Goal: Task Accomplishment & Management: Complete application form

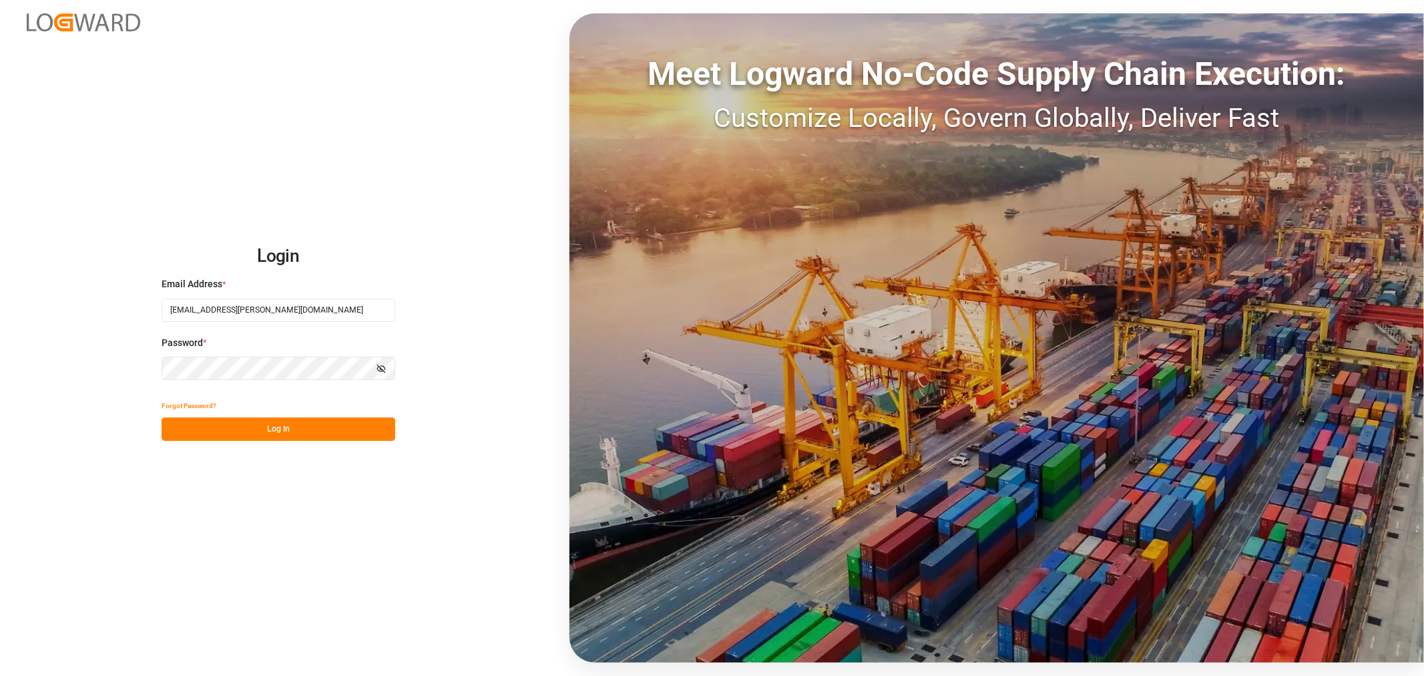
click at [318, 425] on button "Log In" at bounding box center [279, 428] width 234 height 23
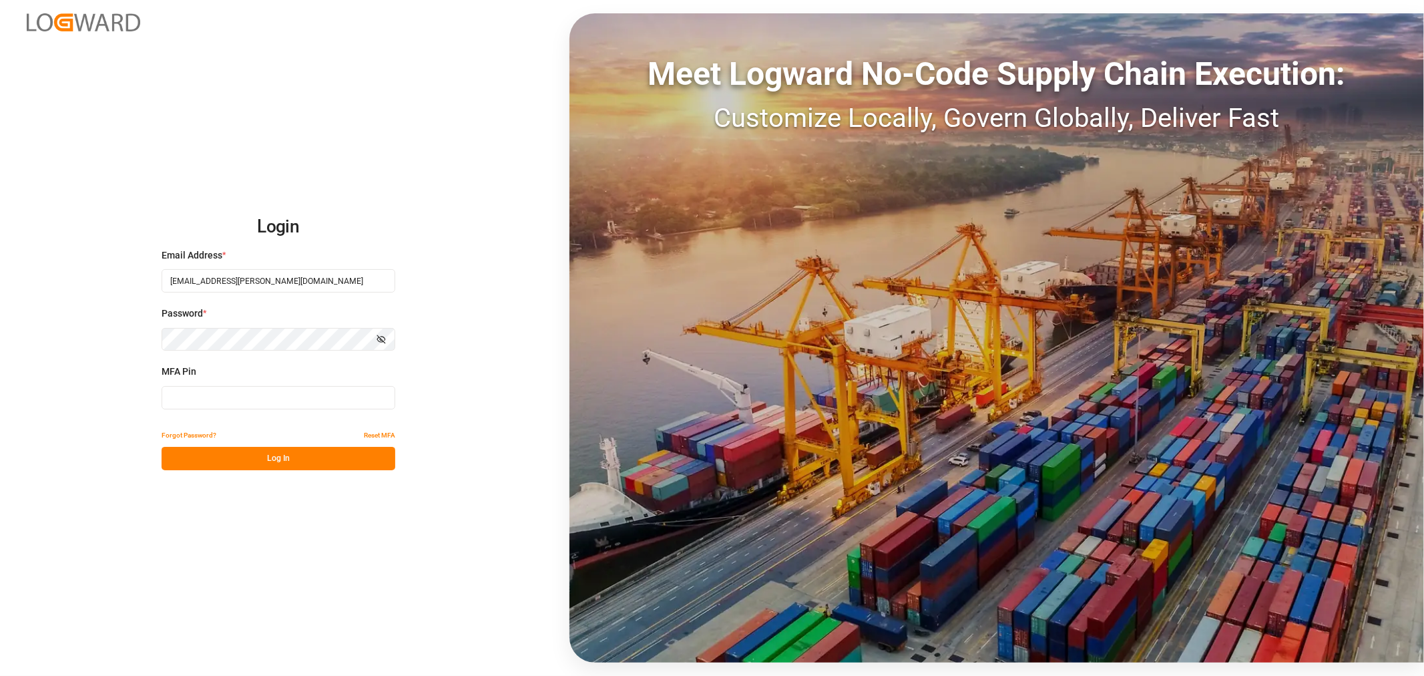
click at [281, 403] on input at bounding box center [279, 397] width 234 height 23
type input "966538"
click at [302, 459] on button "Log In" at bounding box center [279, 458] width 234 height 23
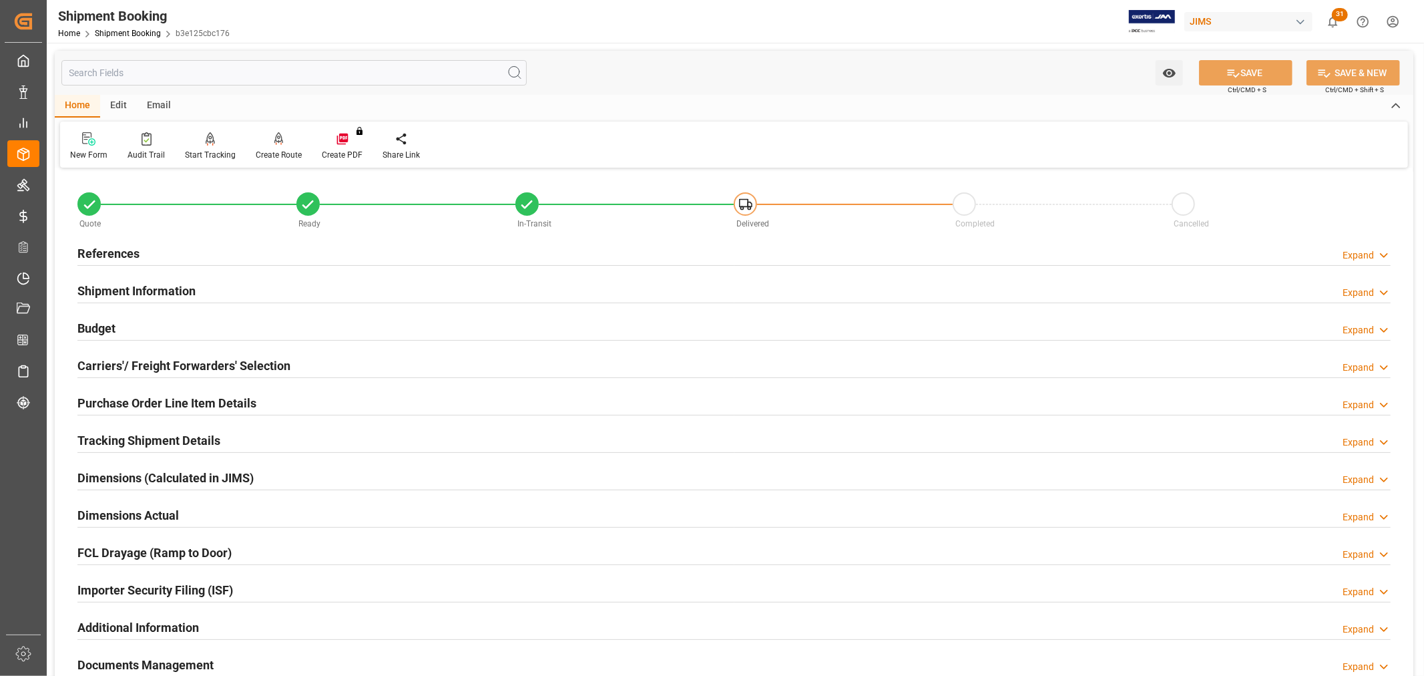
click at [111, 248] on h2 "References" at bounding box center [108, 253] width 62 height 18
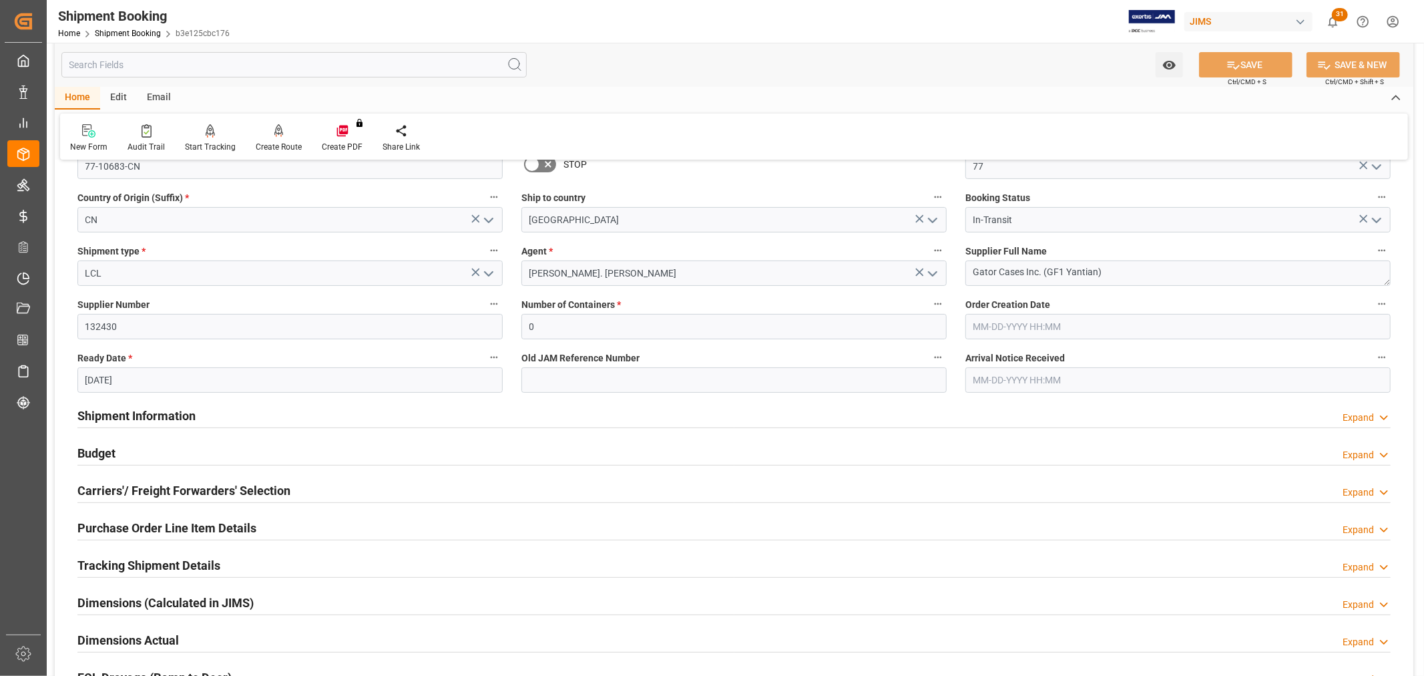
scroll to position [148, 0]
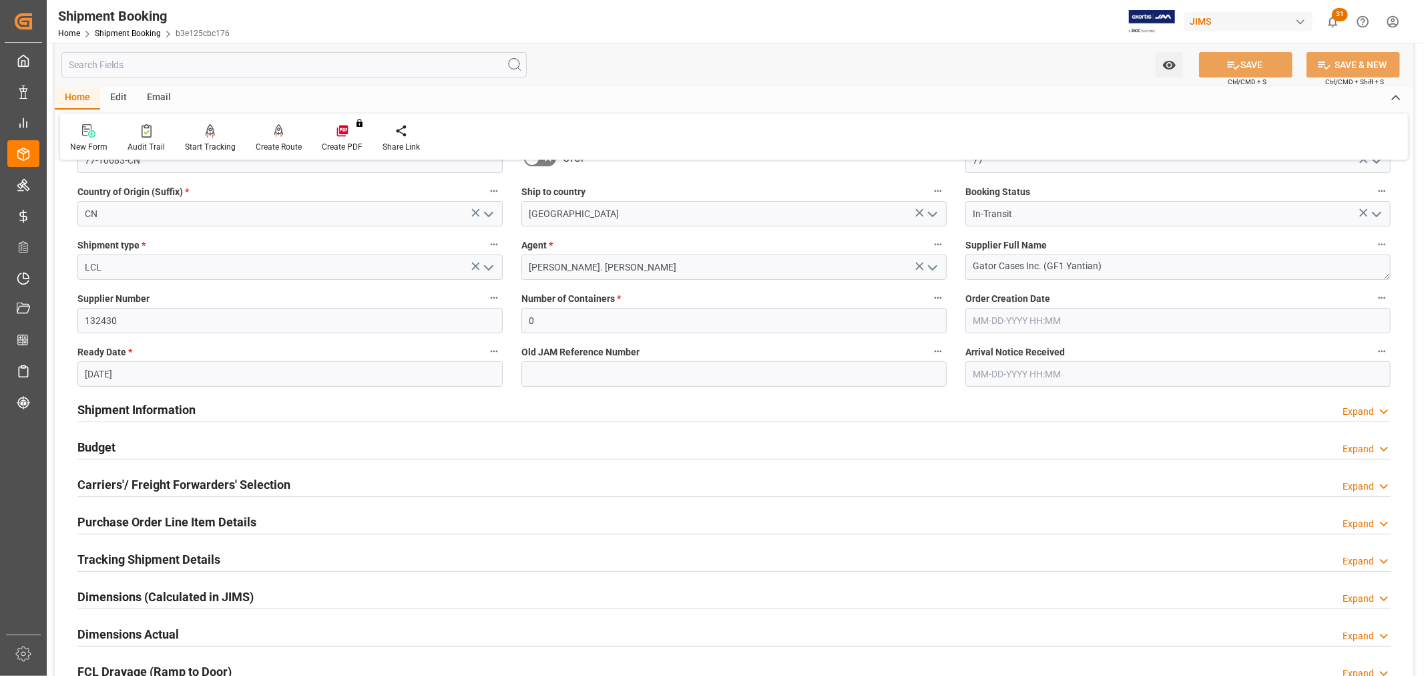
click at [192, 514] on h2 "Purchase Order Line Item Details" at bounding box center [166, 522] width 179 height 18
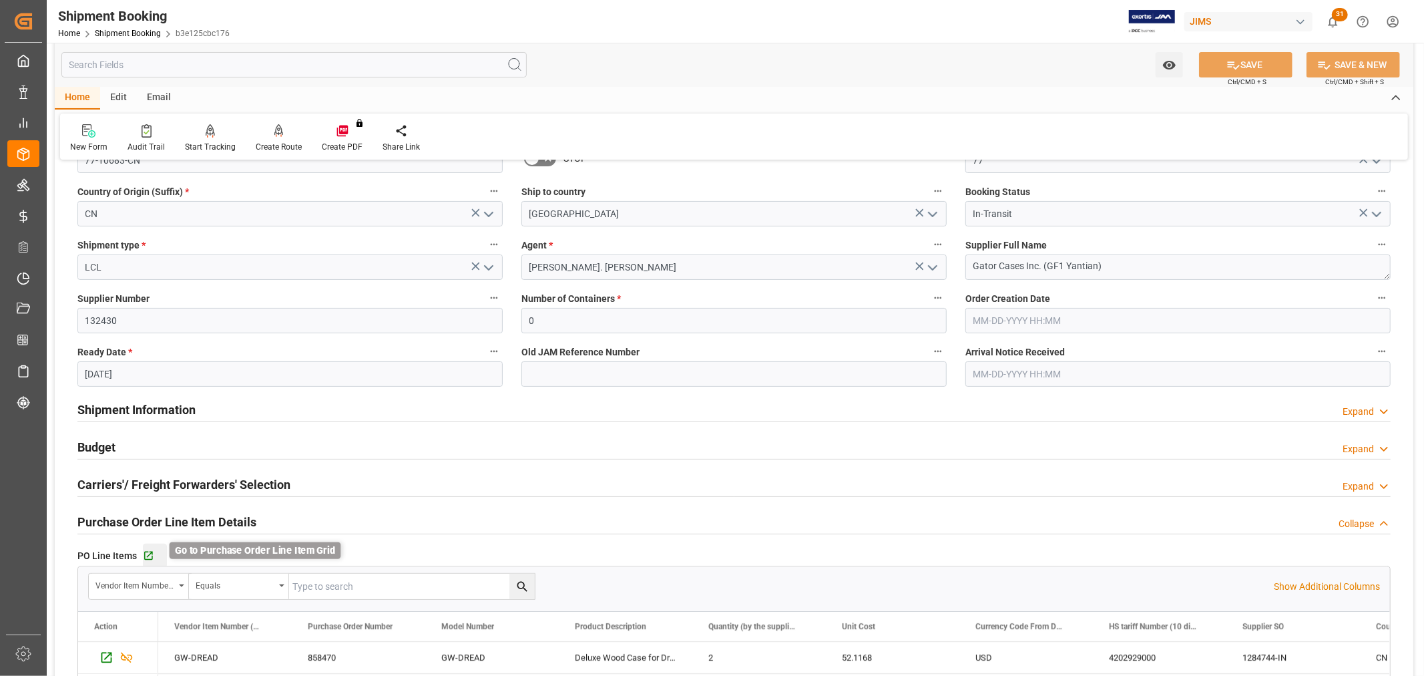
click at [149, 551] on icon "button" at bounding box center [148, 555] width 9 height 9
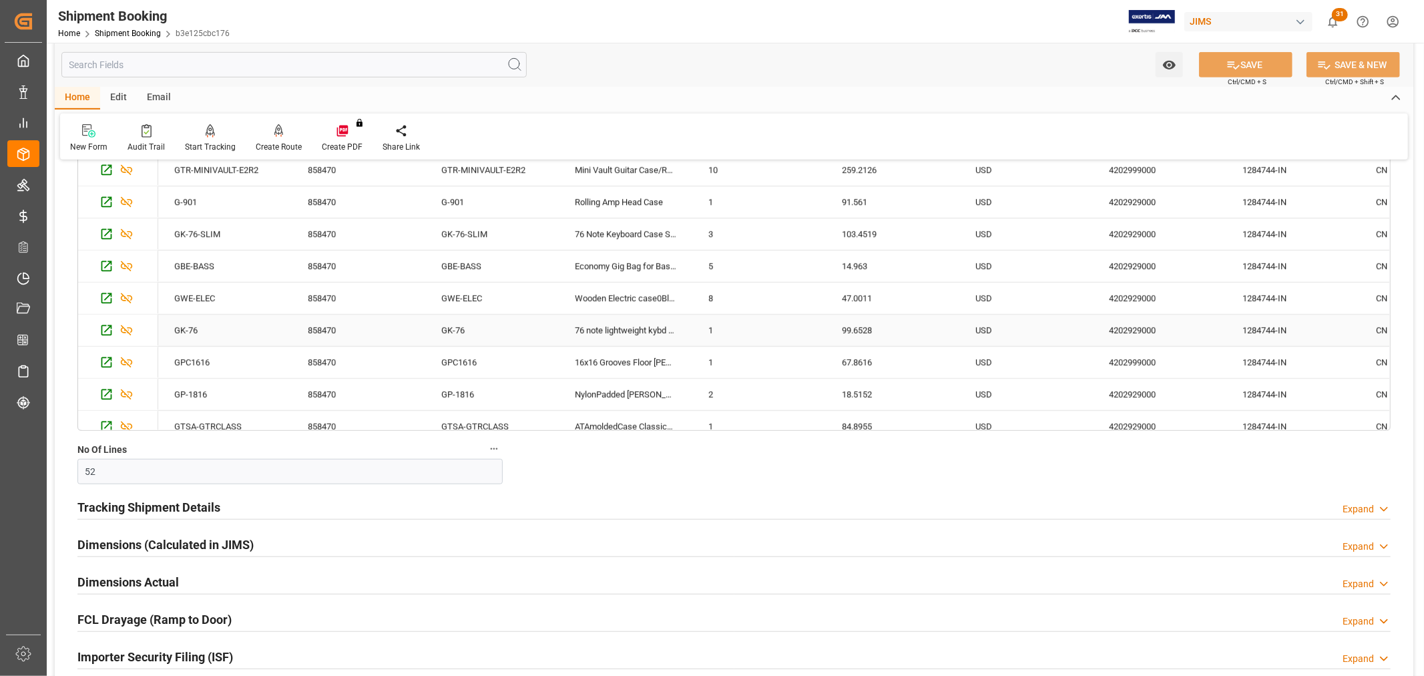
scroll to position [890, 0]
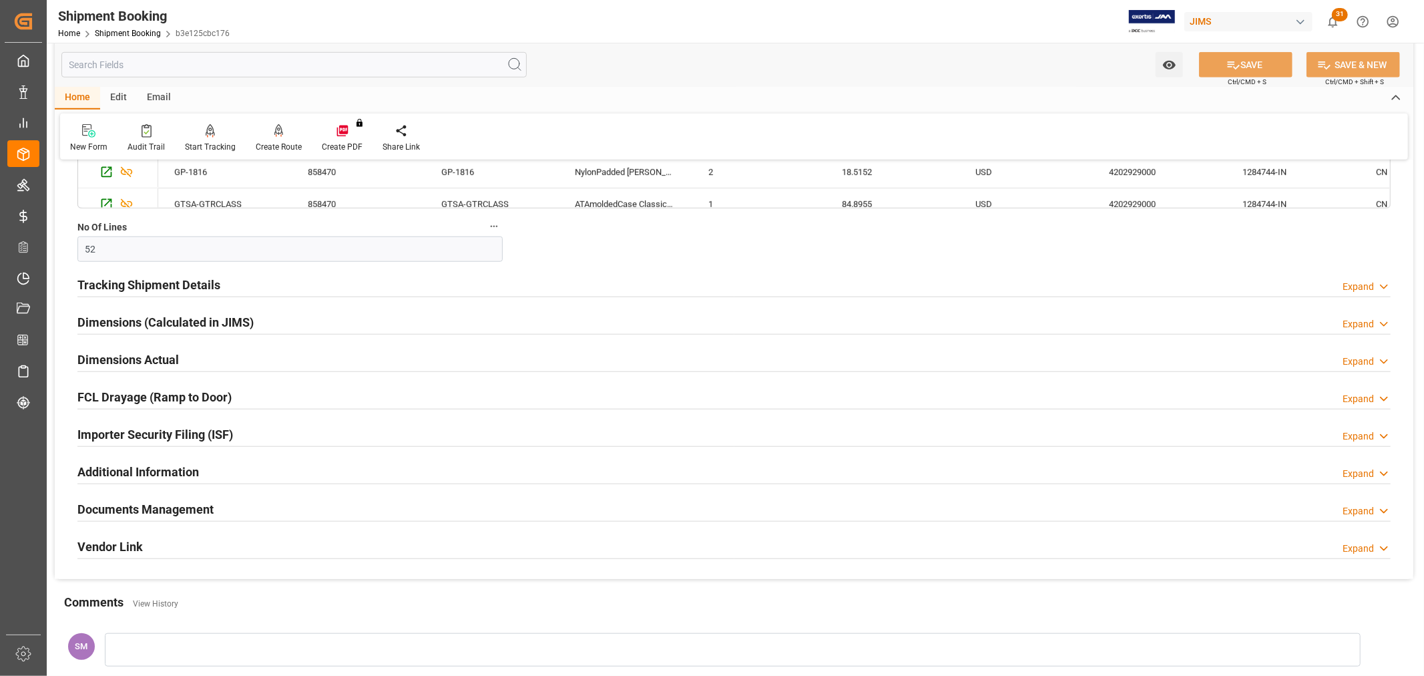
click at [191, 504] on h2 "Documents Management" at bounding box center [145, 509] width 136 height 18
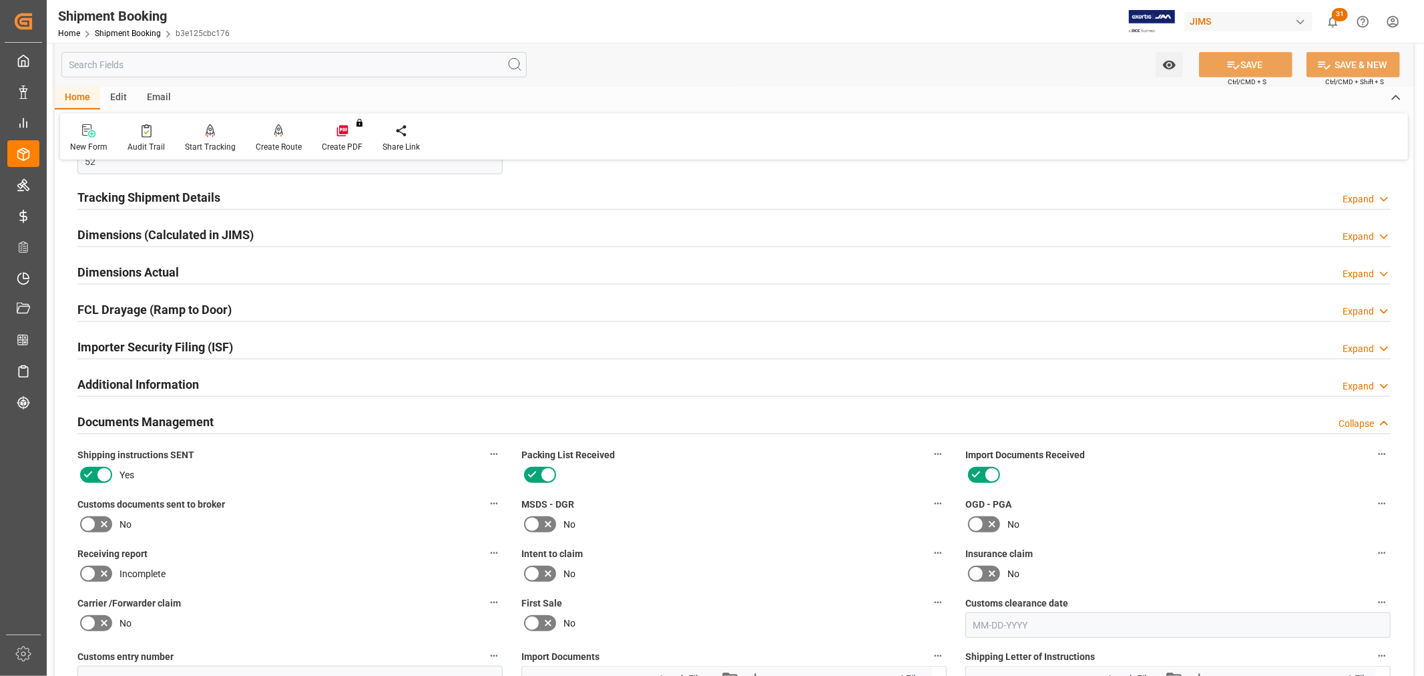
scroll to position [1112, 0]
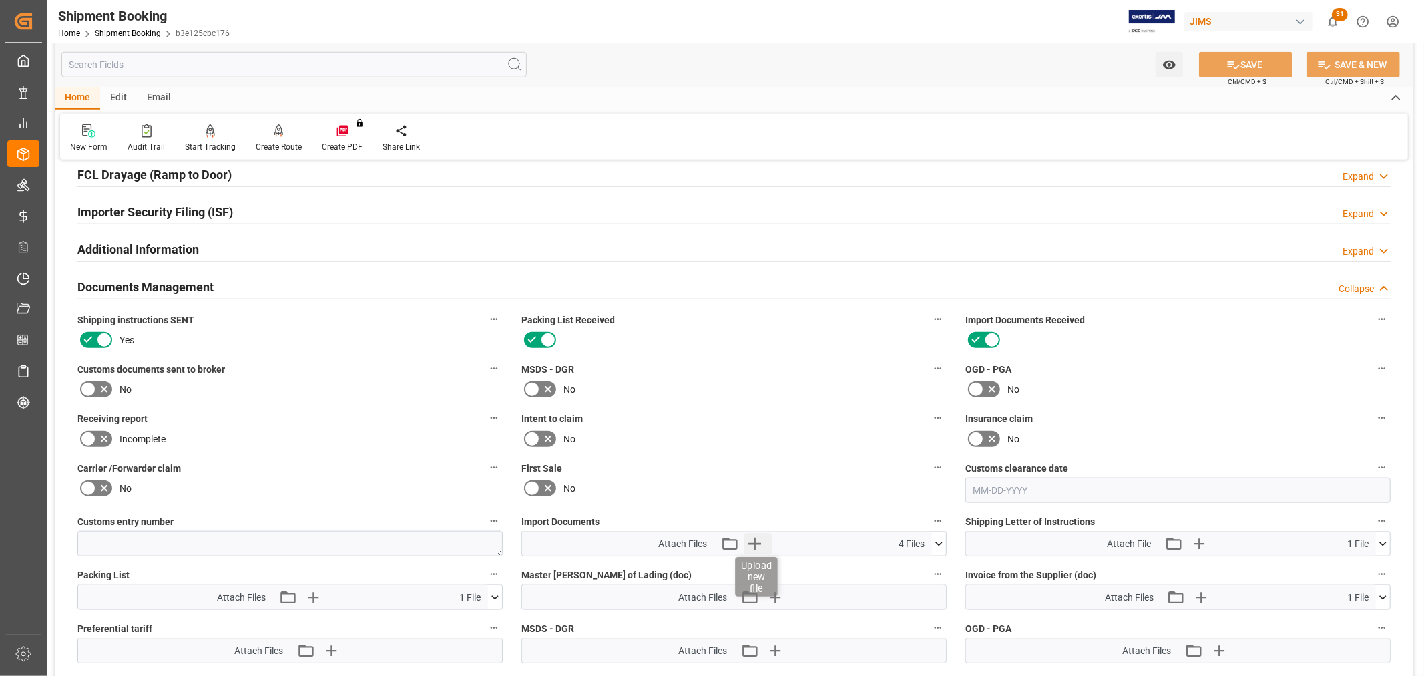
click at [750, 537] on icon "button" at bounding box center [754, 543] width 21 height 21
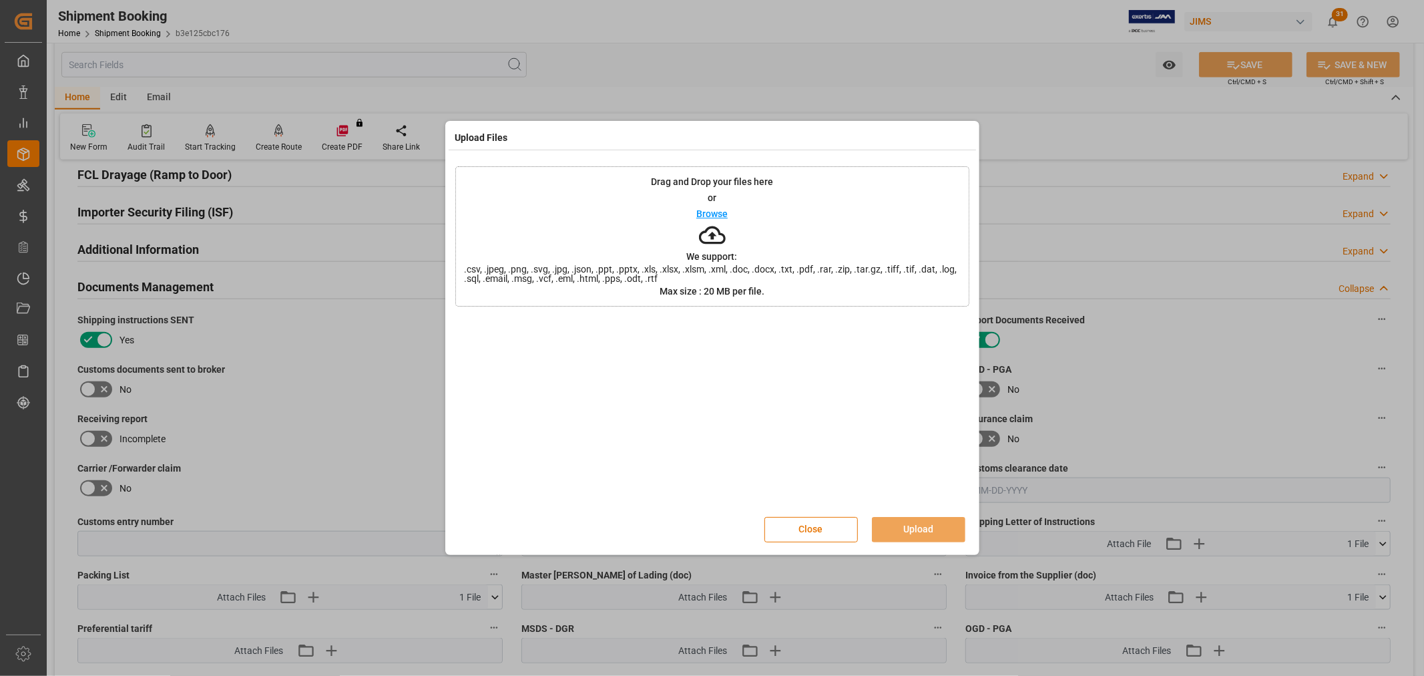
click at [712, 207] on div "Browse" at bounding box center [711, 214] width 31 height 16
click at [908, 522] on button "Upload" at bounding box center [918, 529] width 93 height 25
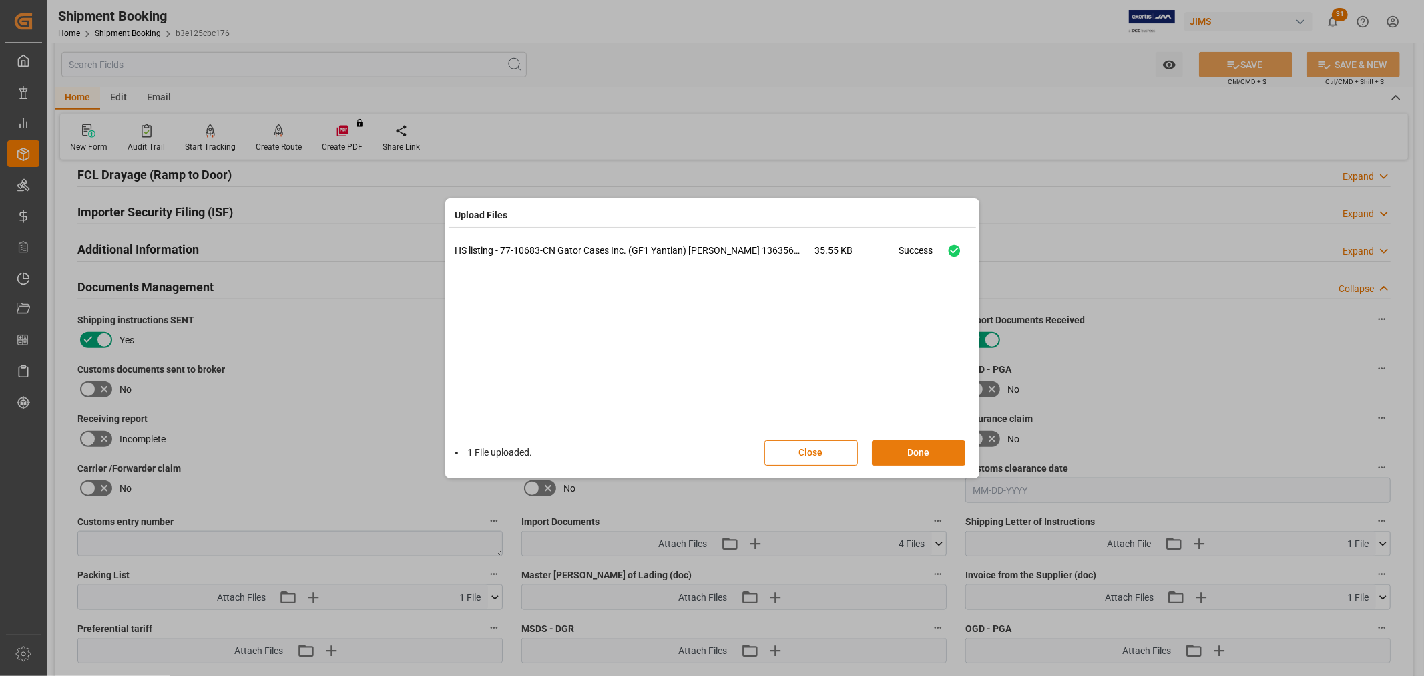
click at [904, 448] on button "Done" at bounding box center [918, 452] width 93 height 25
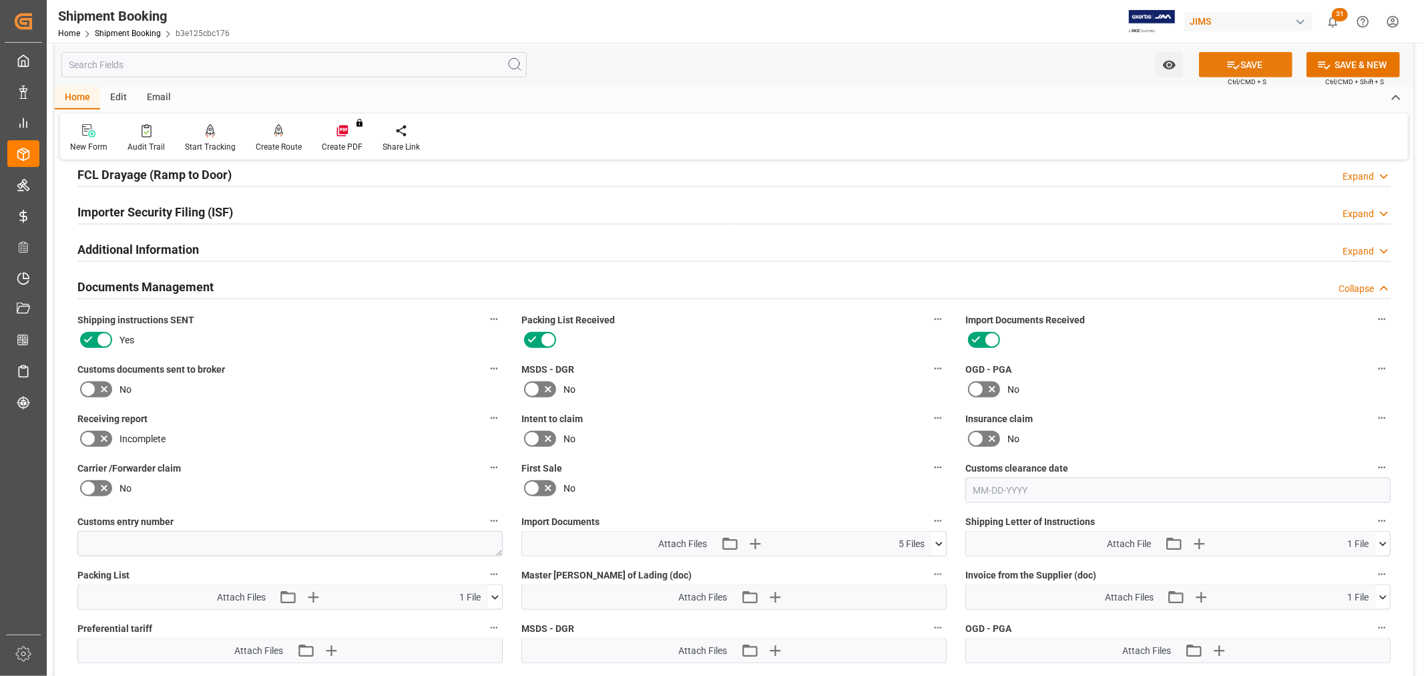
click at [1233, 70] on icon at bounding box center [1233, 65] width 14 height 14
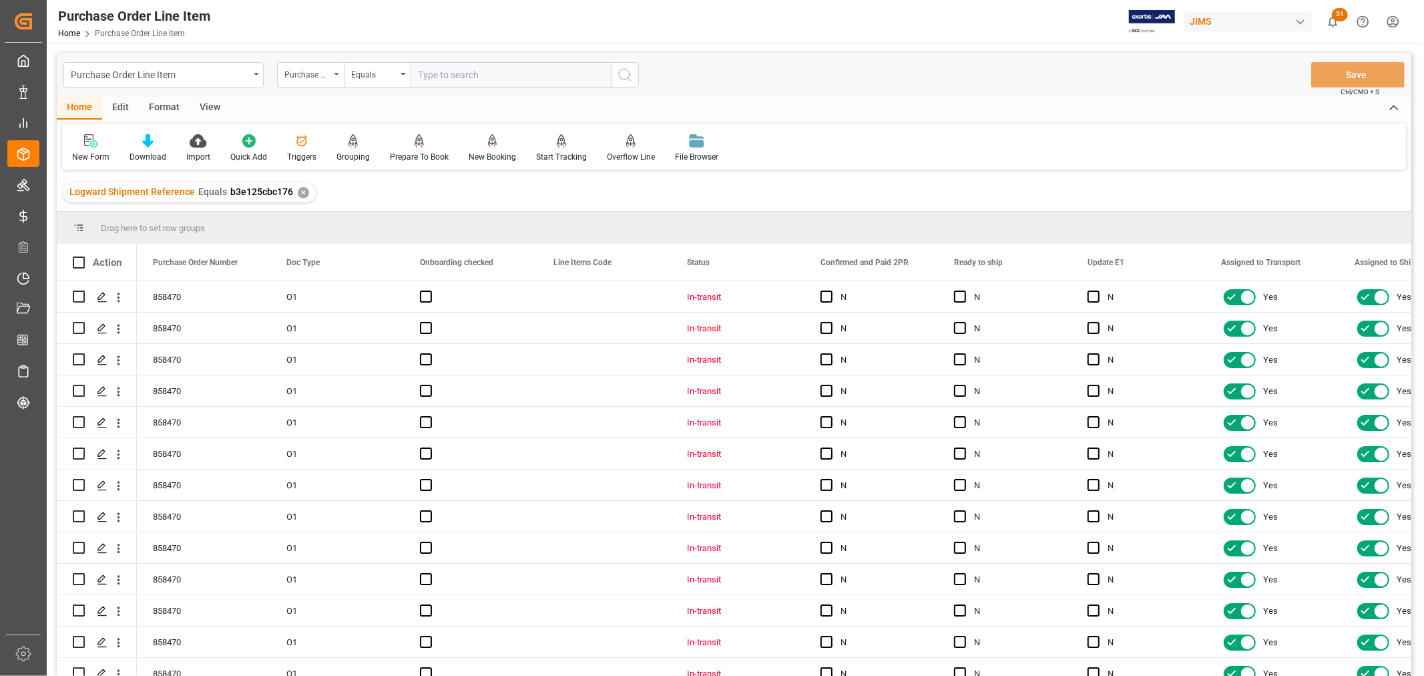
click at [204, 103] on div "View" at bounding box center [210, 108] width 41 height 23
click at [89, 152] on div "Default" at bounding box center [85, 157] width 26 height 12
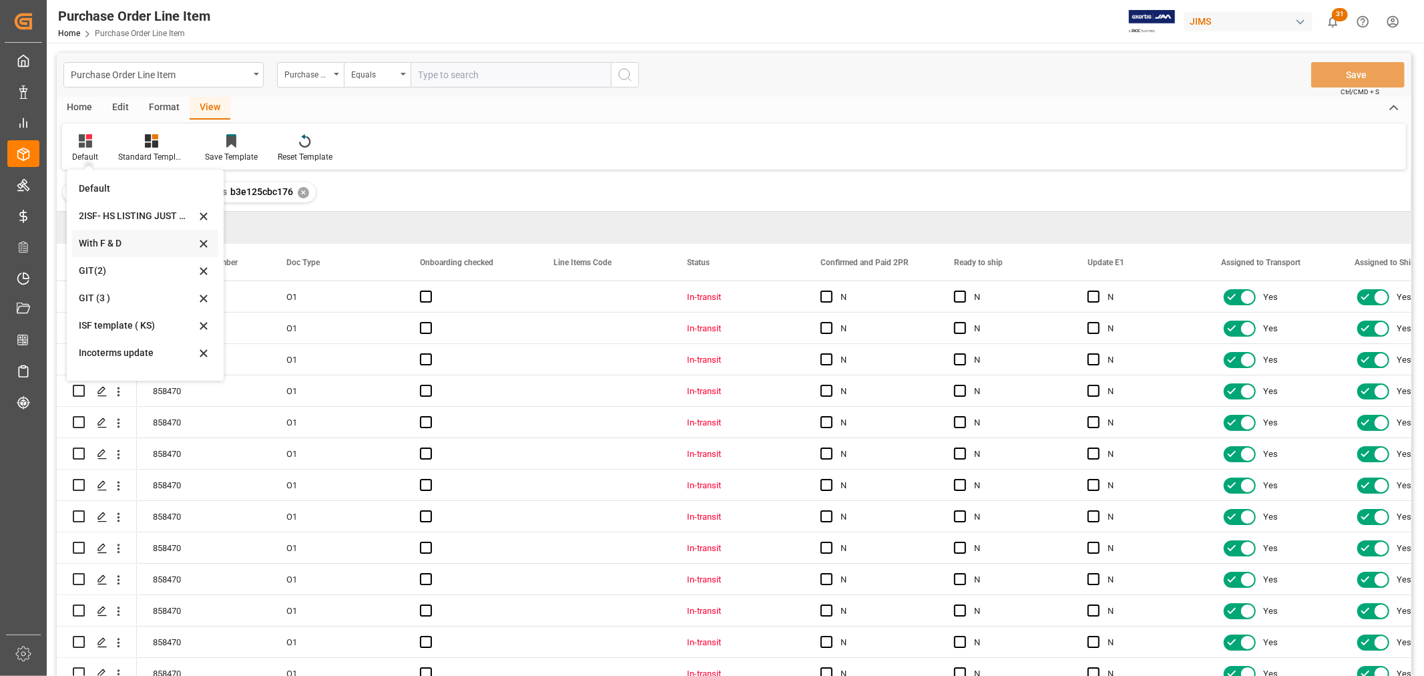
scroll to position [148, 0]
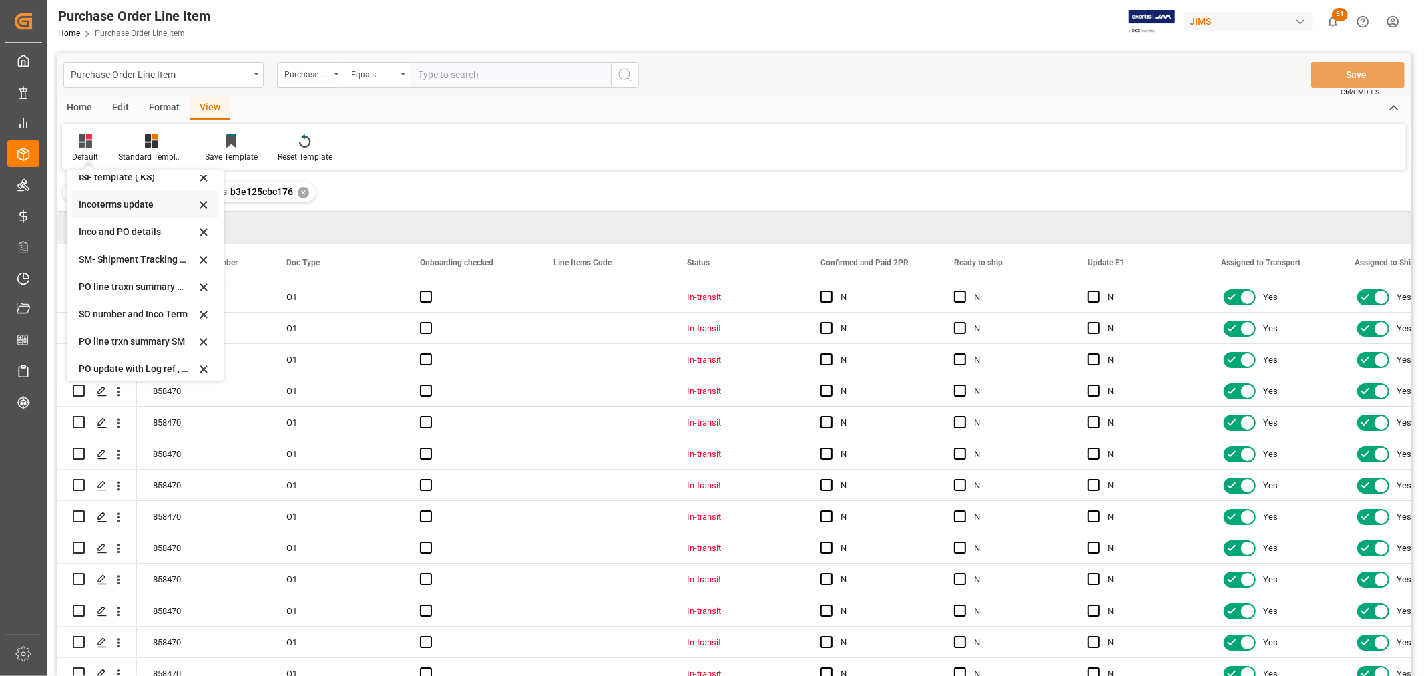
click at [101, 206] on div "Incoterms update" at bounding box center [137, 205] width 117 height 14
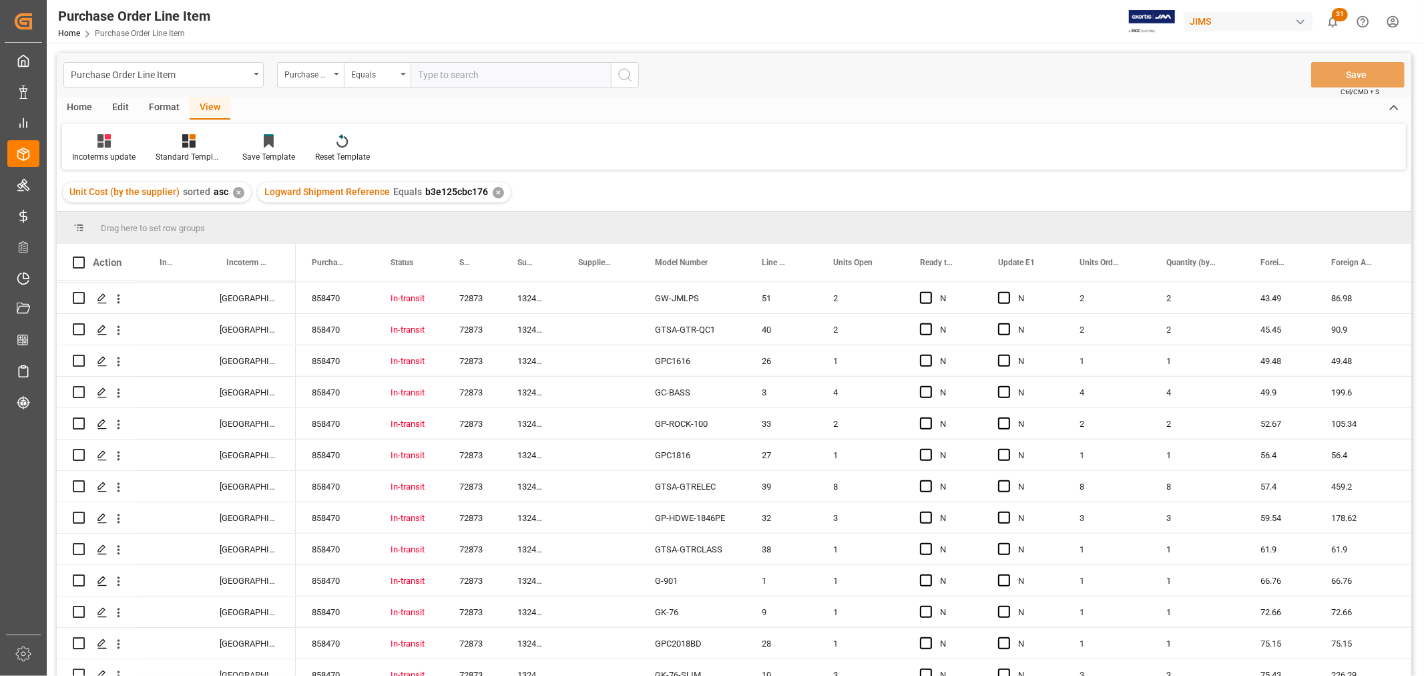
scroll to position [718, 0]
click at [164, 298] on div "Press SPACE to select this row." at bounding box center [170, 300] width 67 height 31
click at [163, 309] on input "Press SPACE to select this row." at bounding box center [170, 308] width 45 height 25
paste input "FOB YANTIAN, [GEOGRAPHIC_DATA]"
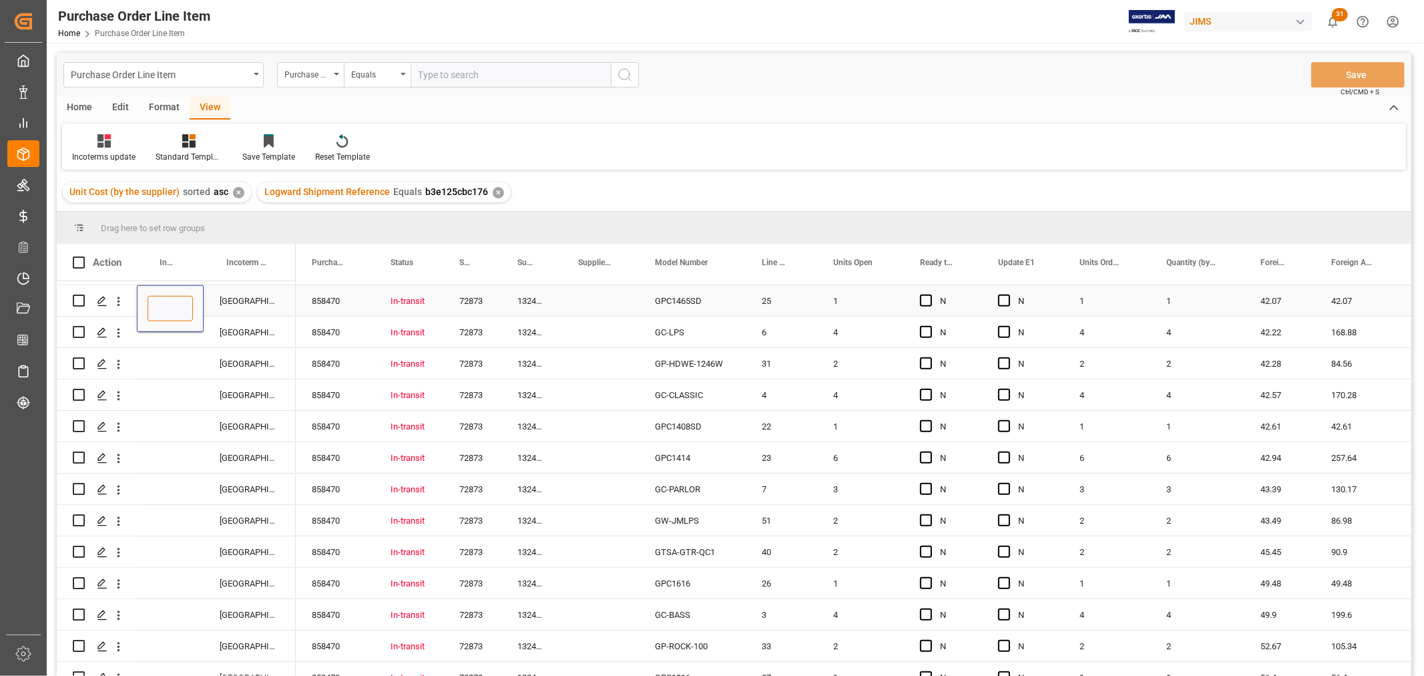
type input "FOB YANTIAN, [GEOGRAPHIC_DATA]"
click at [247, 290] on div "[GEOGRAPHIC_DATA],[GEOGRAPHIC_DATA]" at bounding box center [250, 300] width 92 height 31
click at [165, 301] on div "FOB YANTIAN, [GEOGRAPHIC_DATA]" at bounding box center [170, 300] width 67 height 31
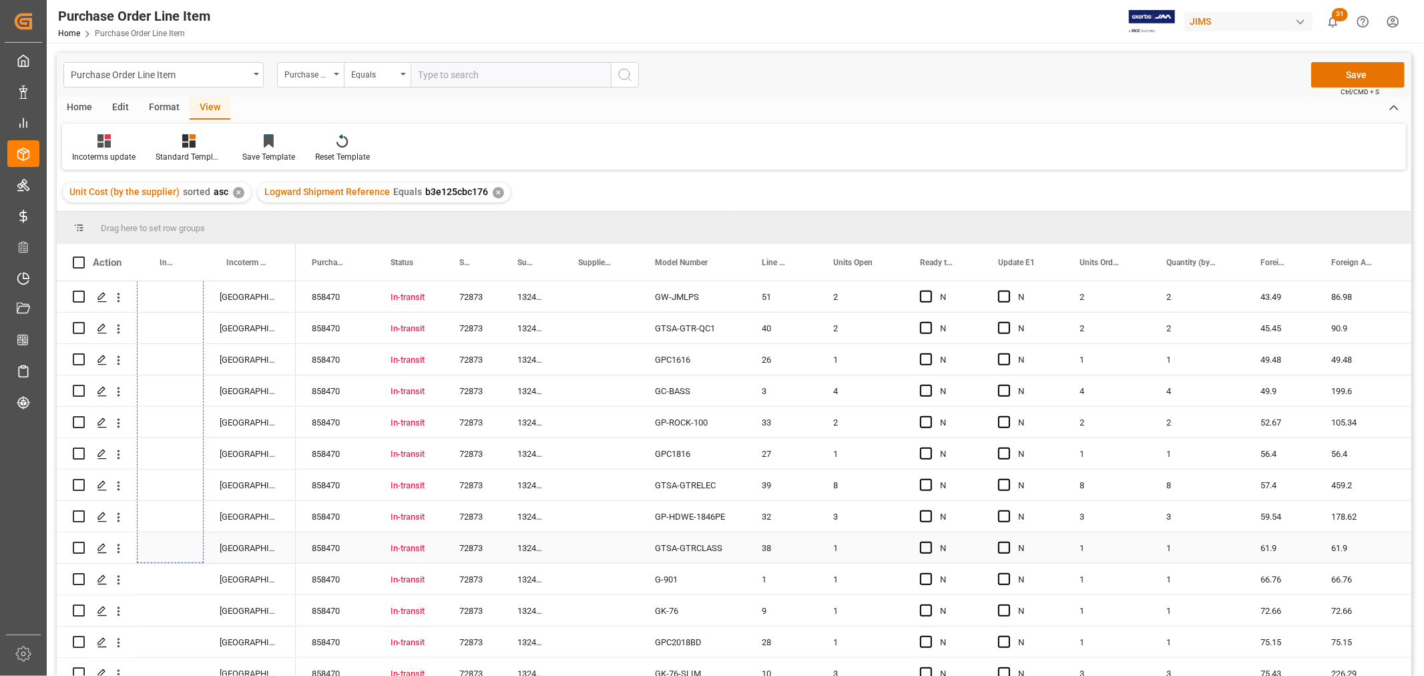
scroll to position [1015, 0]
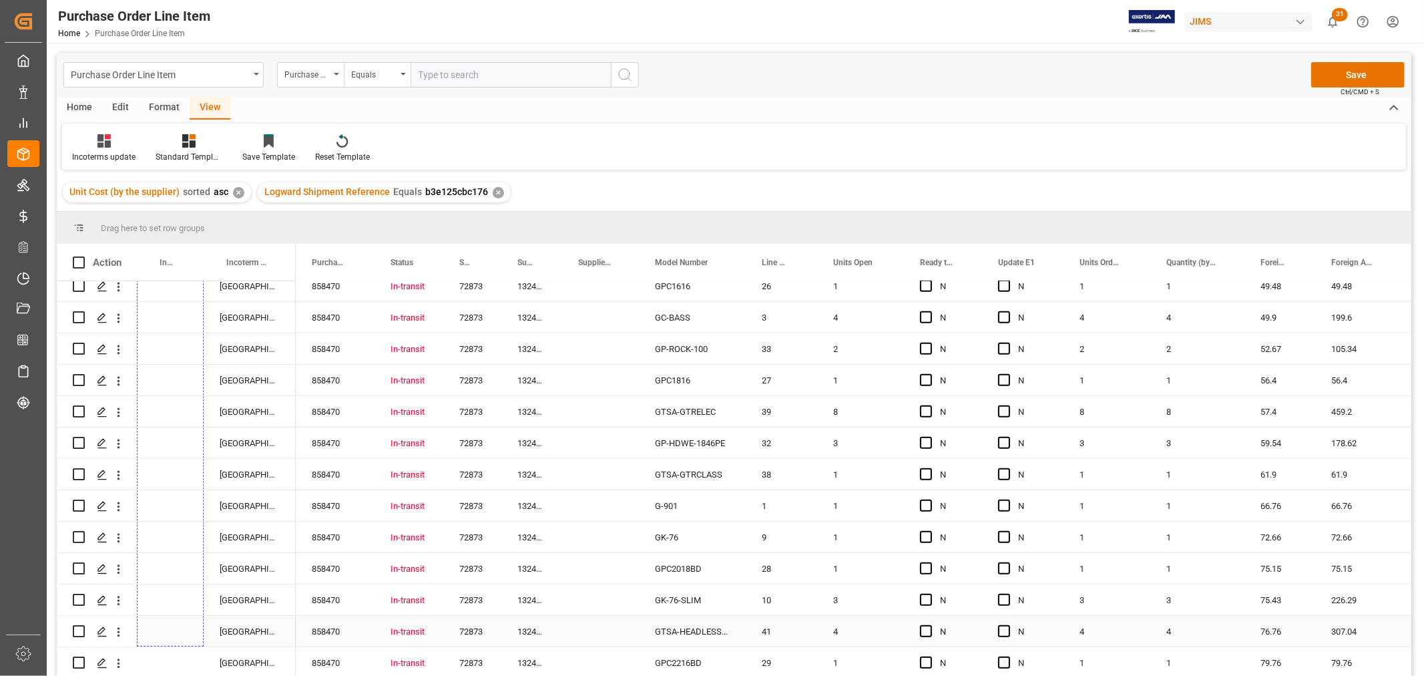
drag, startPoint x: 202, startPoint y: 314, endPoint x: 172, endPoint y: 619, distance: 306.5
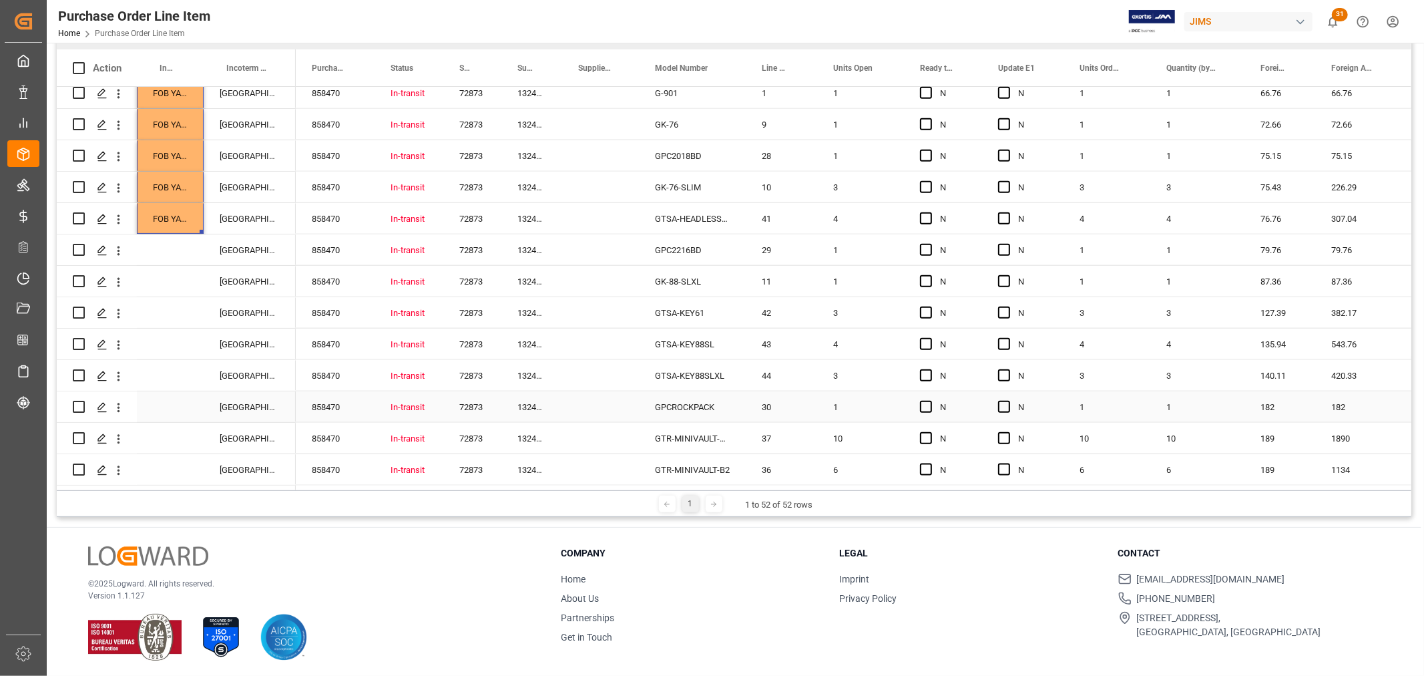
scroll to position [197, 0]
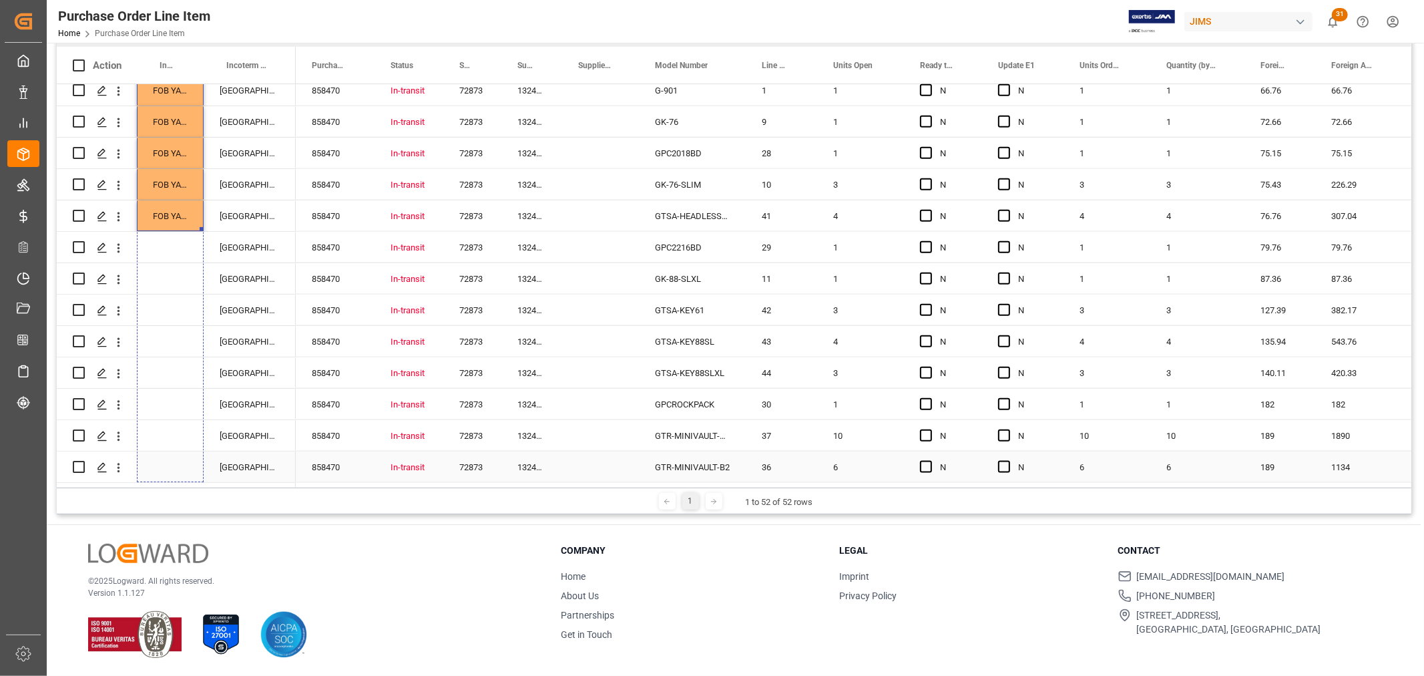
drag, startPoint x: 202, startPoint y: 224, endPoint x: 204, endPoint y: 471, distance: 247.7
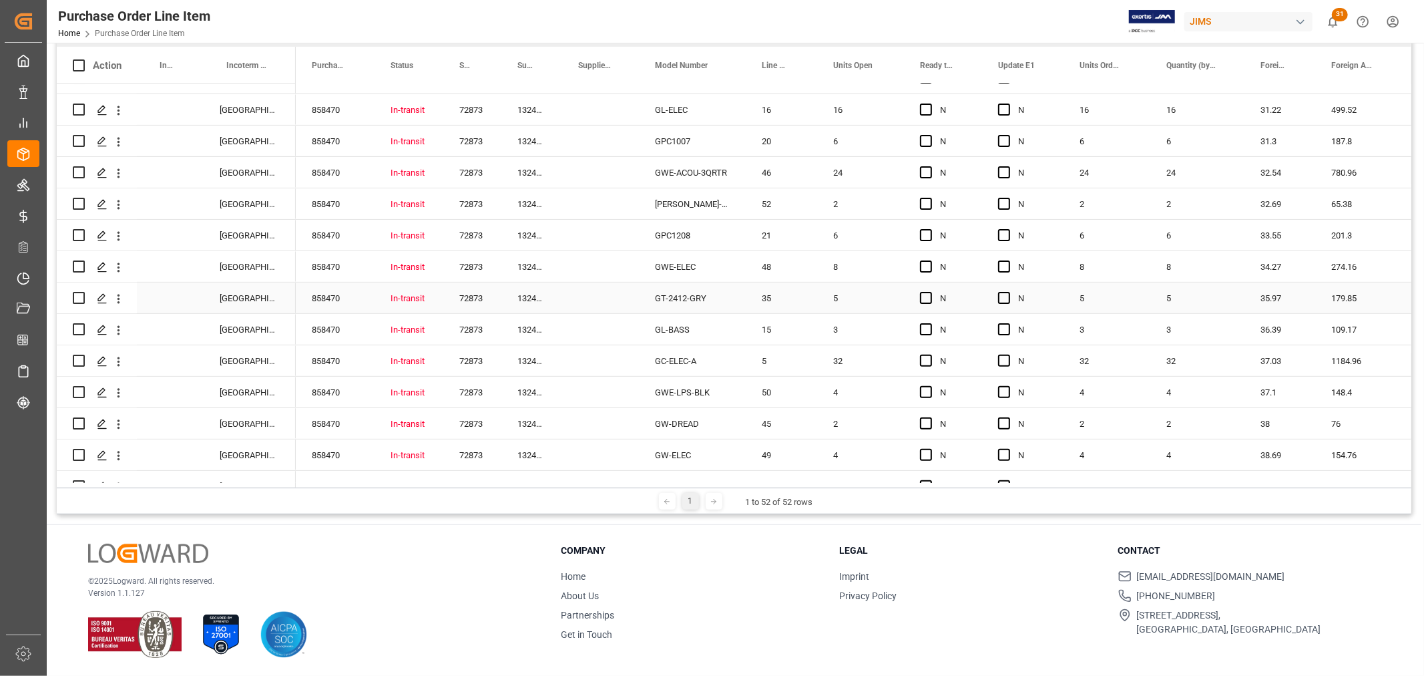
scroll to position [0, 0]
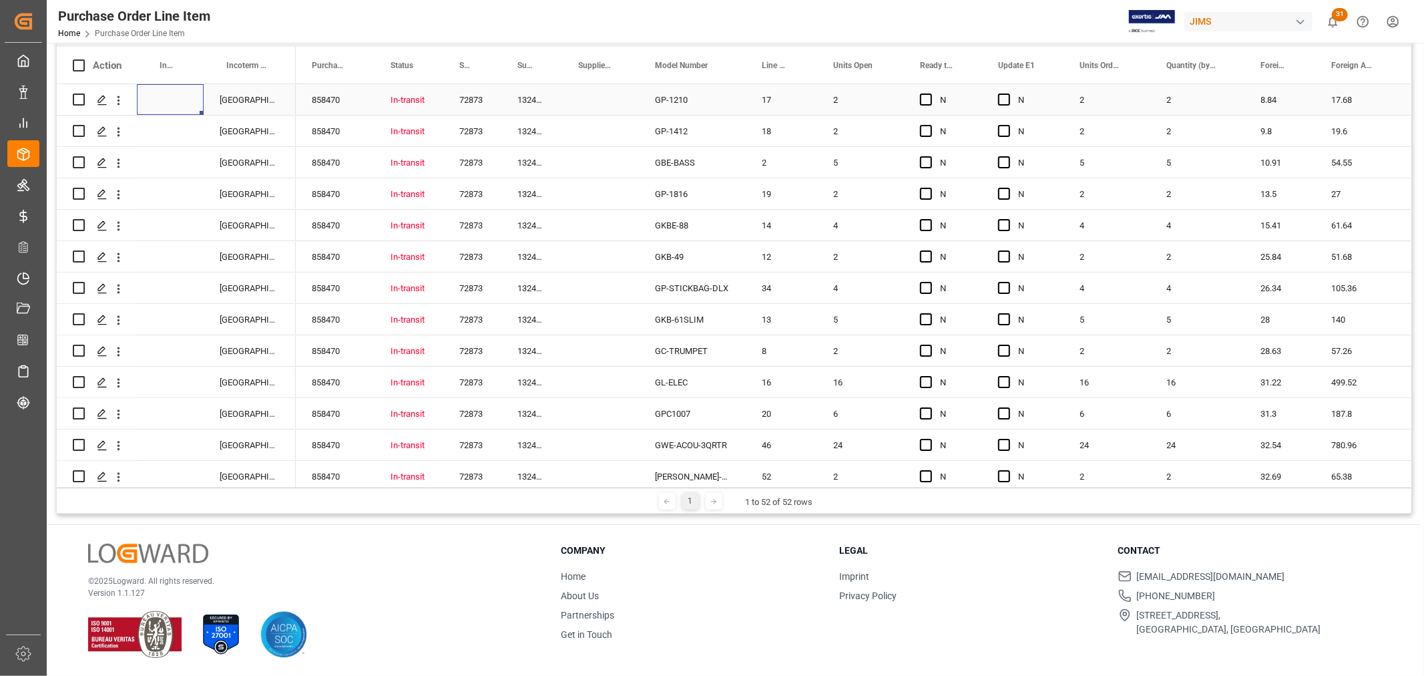
click at [157, 92] on div "Press SPACE to select this row." at bounding box center [170, 99] width 67 height 31
click at [158, 93] on div "Press SPACE to select this row." at bounding box center [170, 99] width 67 height 31
click at [165, 99] on input "Press SPACE to select this row." at bounding box center [170, 107] width 45 height 25
paste input "FOB YANTIAN, [GEOGRAPHIC_DATA]"
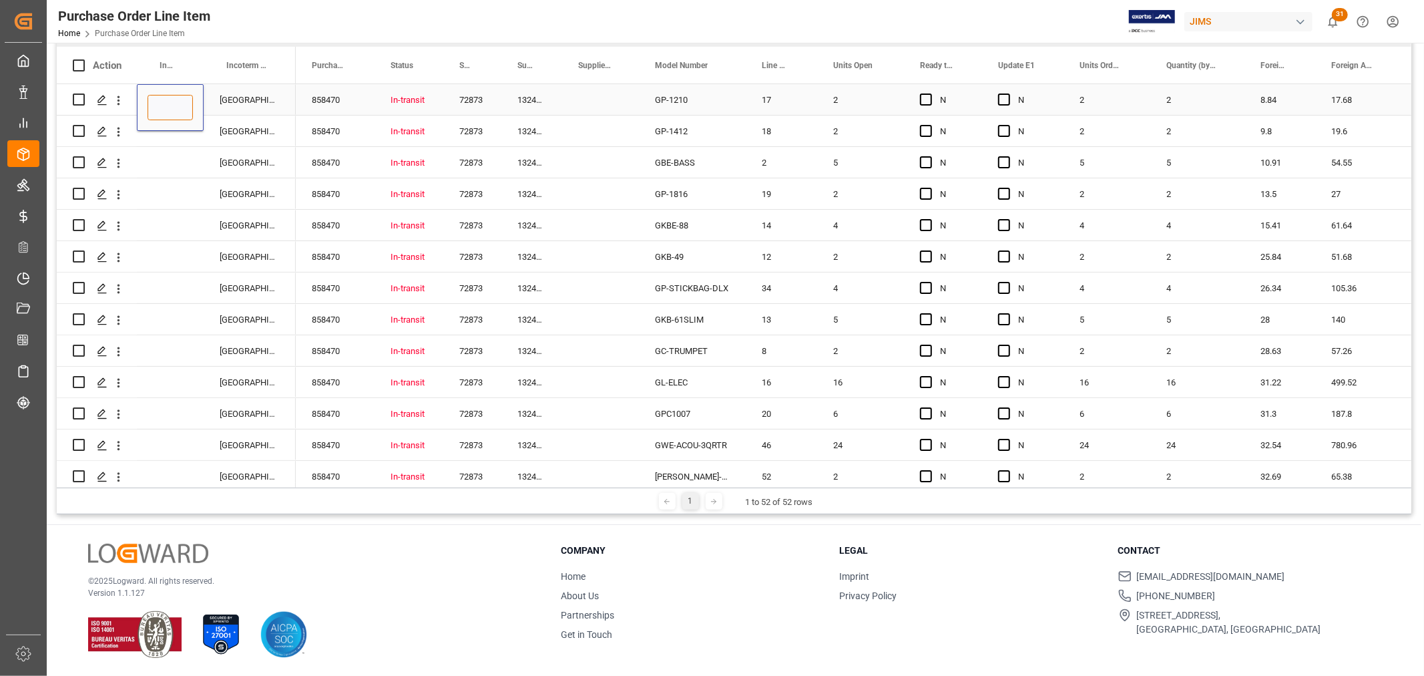
type input "FOB YANTIAN, [GEOGRAPHIC_DATA]"
click at [179, 152] on div "Press SPACE to select this row." at bounding box center [170, 162] width 67 height 31
click at [170, 99] on div "FOB YANTIAN, [GEOGRAPHIC_DATA]" at bounding box center [170, 99] width 67 height 31
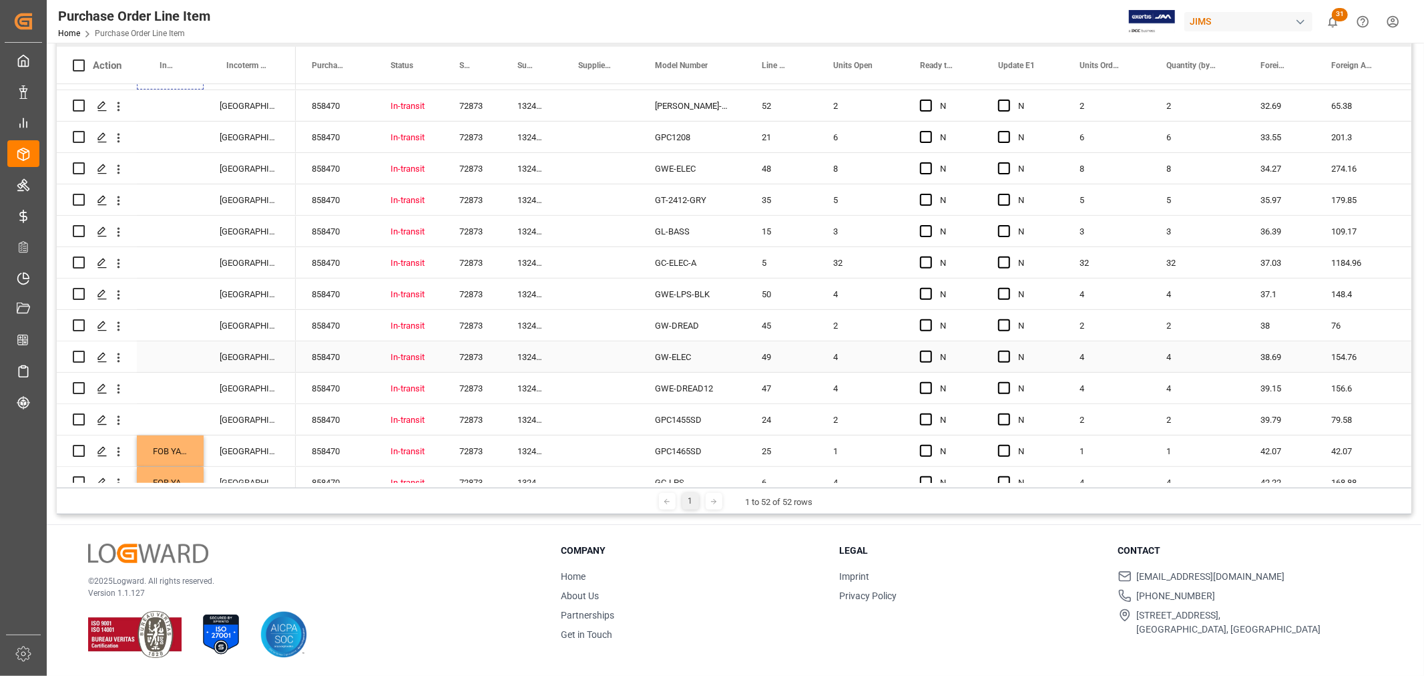
drag, startPoint x: 201, startPoint y: 110, endPoint x: 201, endPoint y: 445, distance: 334.5
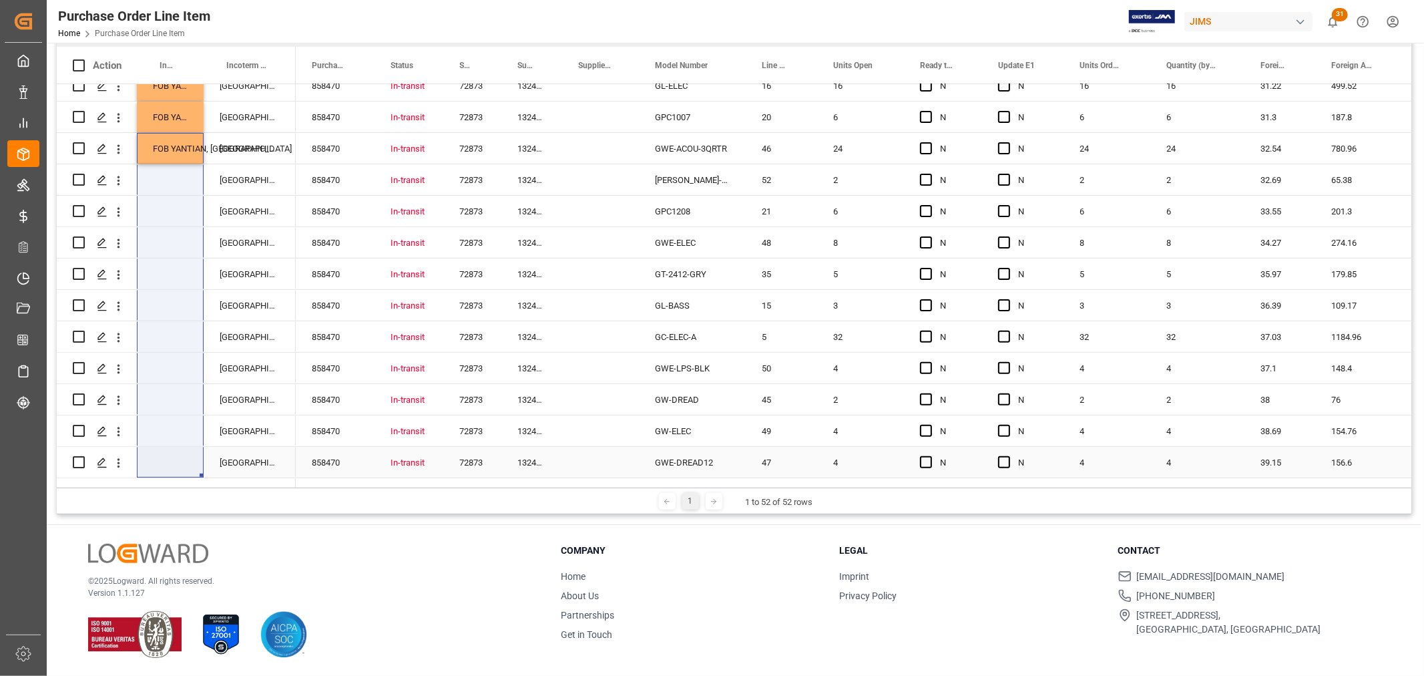
drag, startPoint x: 196, startPoint y: 154, endPoint x: 194, endPoint y: 467, distance: 313.1
click at [194, 467] on div "FOB YANTIAN, CN EXW [GEOGRAPHIC_DATA],[GEOGRAPHIC_DATA] FOB YANTIAN, CN EXW [GE…" at bounding box center [176, 604] width 239 height 1632
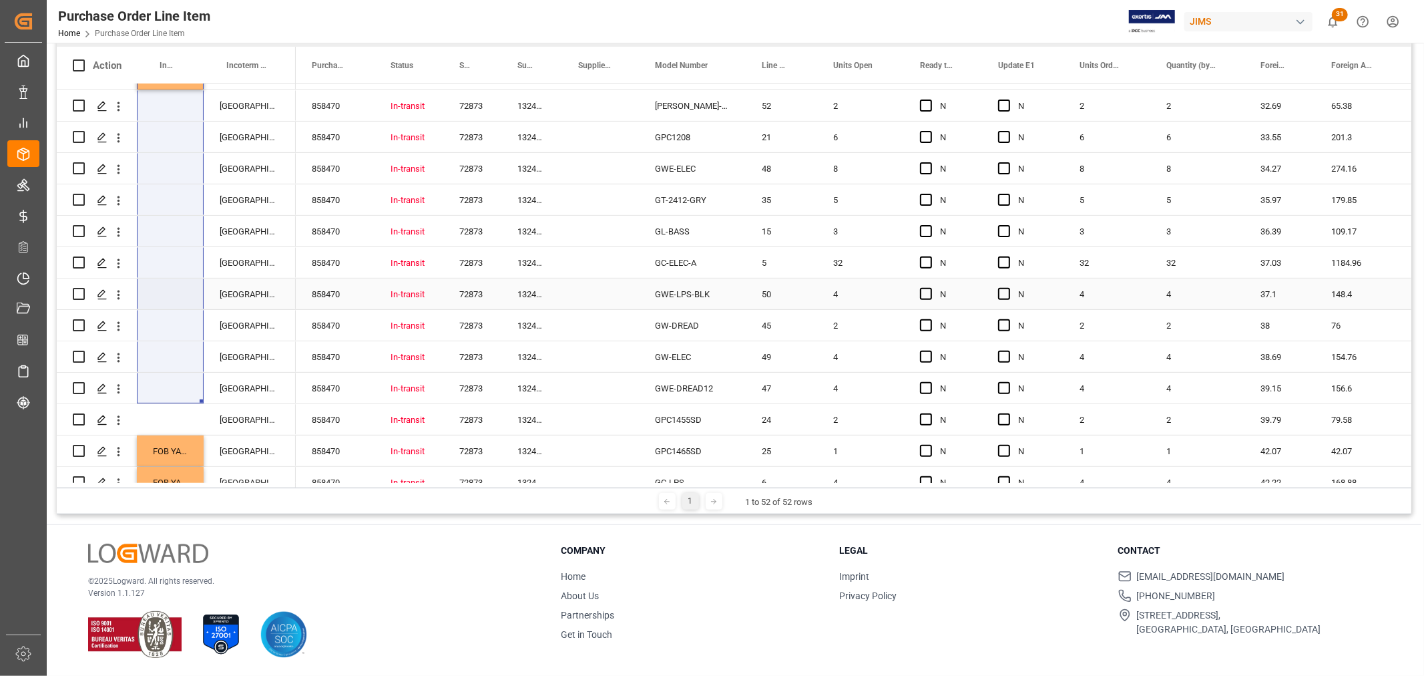
scroll to position [222, 0]
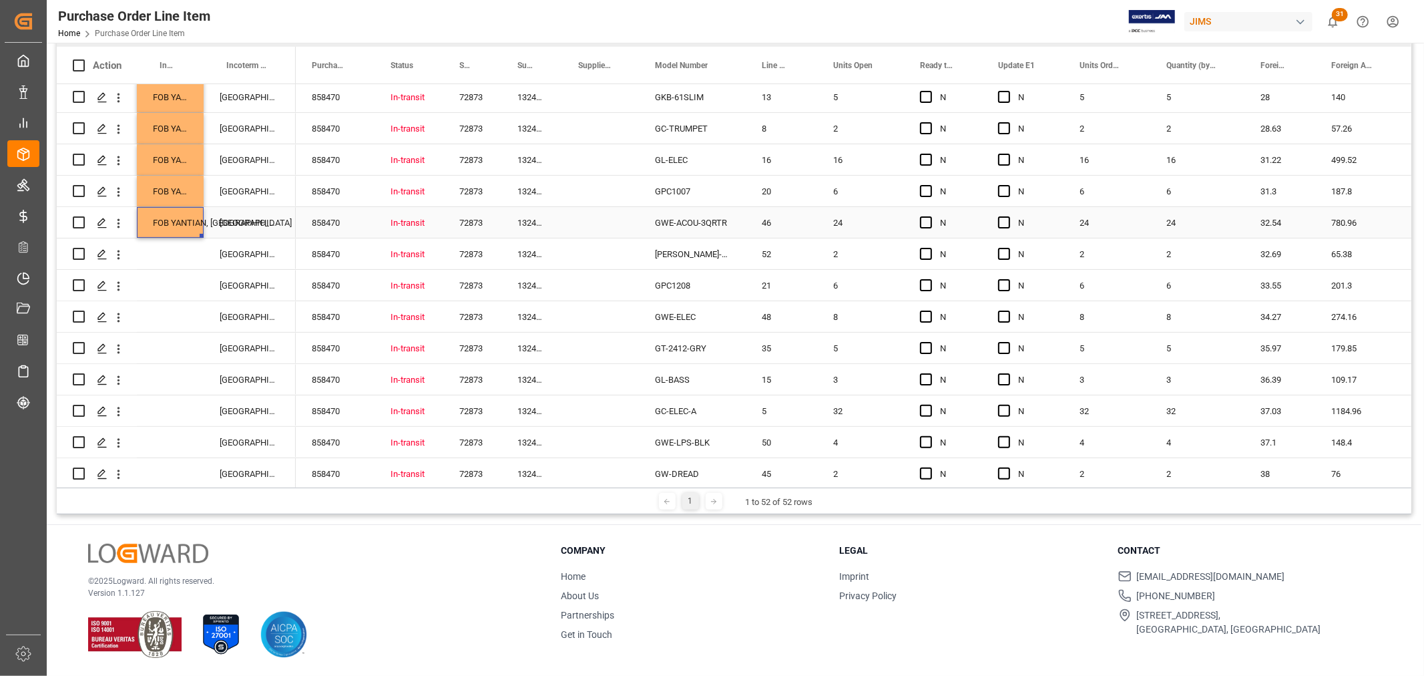
click at [172, 218] on div "FOB YANTIAN, [GEOGRAPHIC_DATA]" at bounding box center [170, 222] width 67 height 31
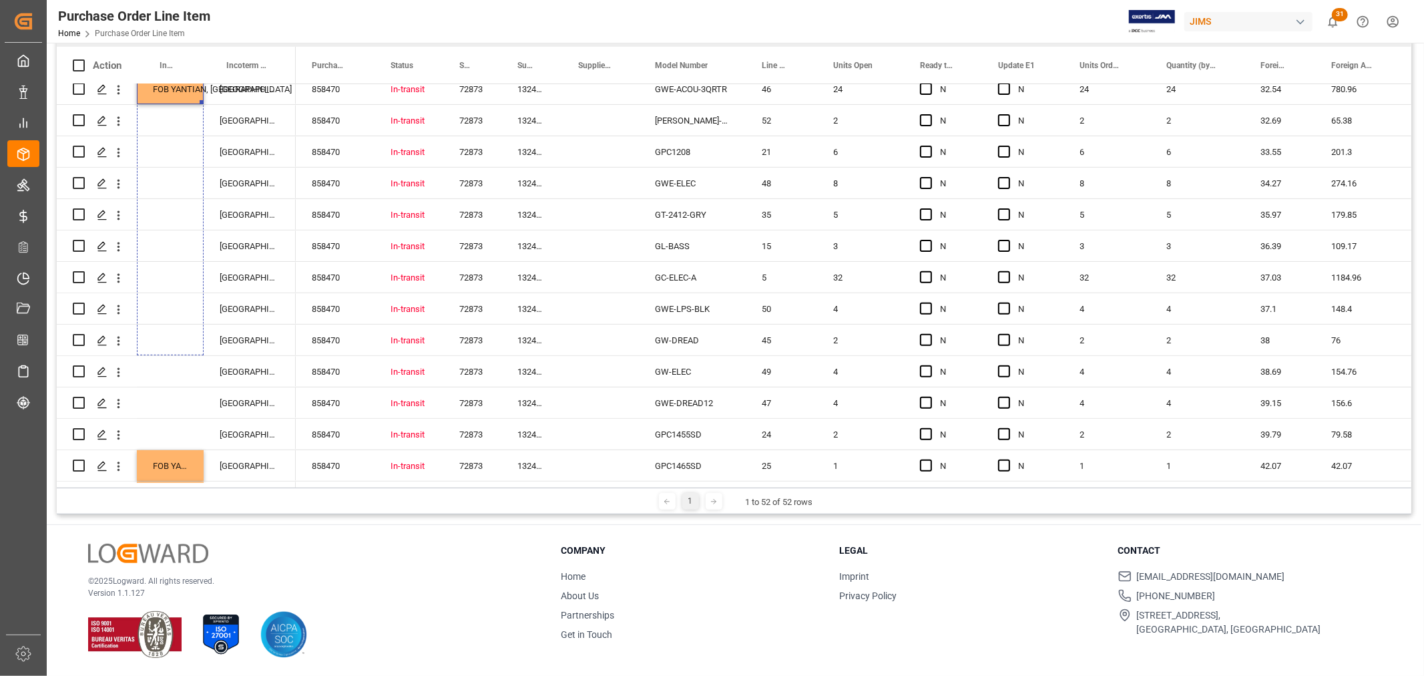
scroll to position [383, 0]
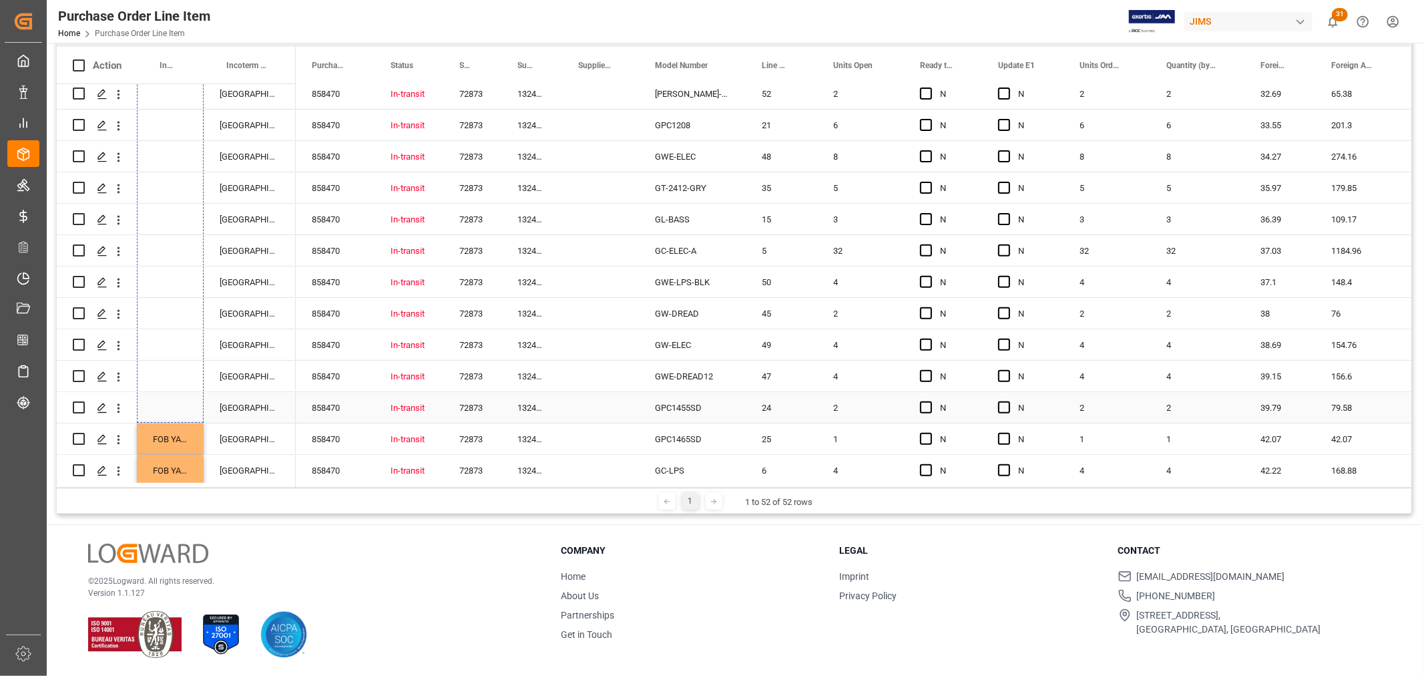
drag, startPoint x: 201, startPoint y: 235, endPoint x: 163, endPoint y: 418, distance: 186.9
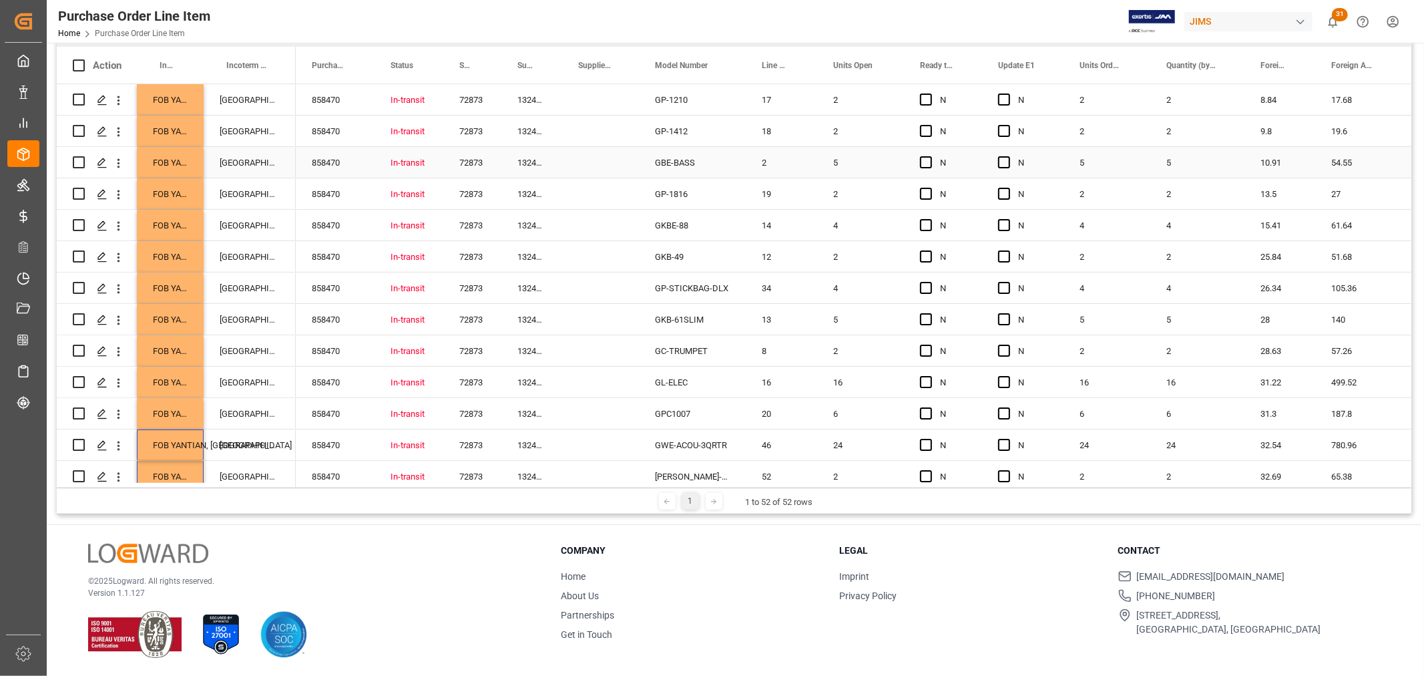
scroll to position [0, 0]
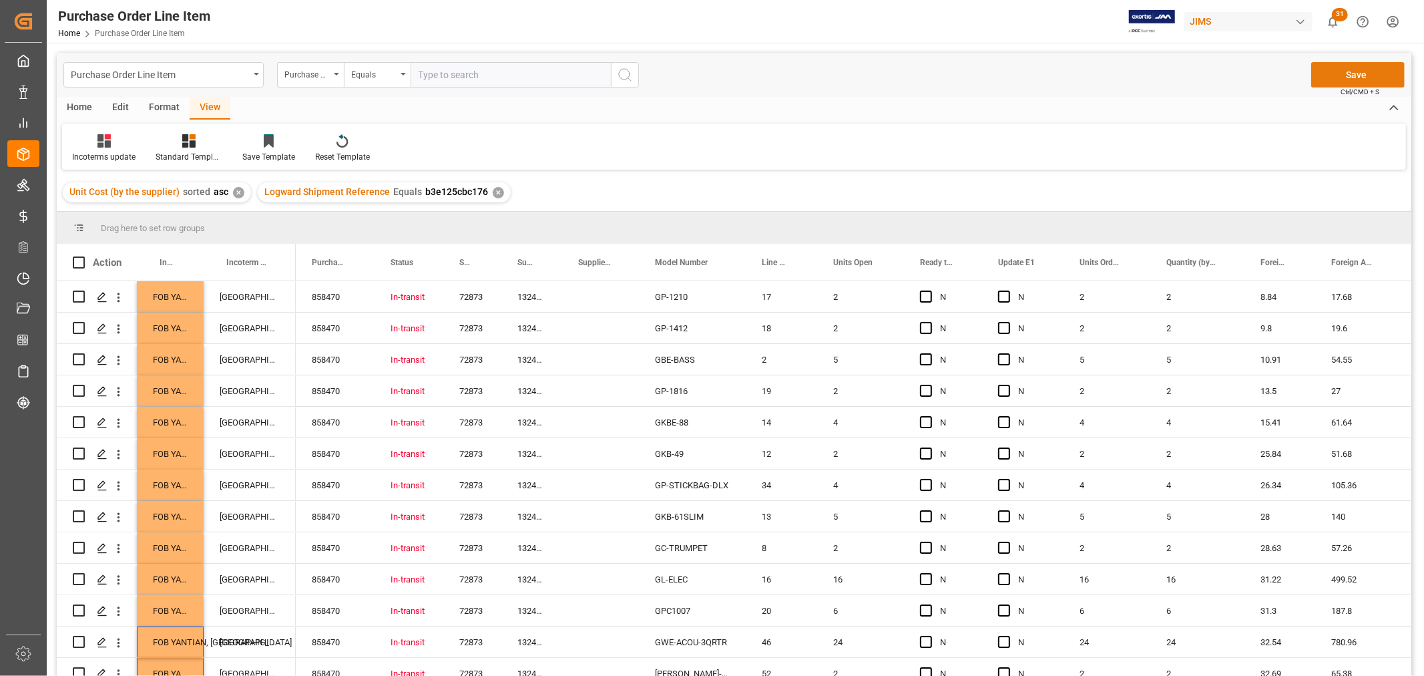
click at [1349, 69] on button "Save" at bounding box center [1357, 74] width 93 height 25
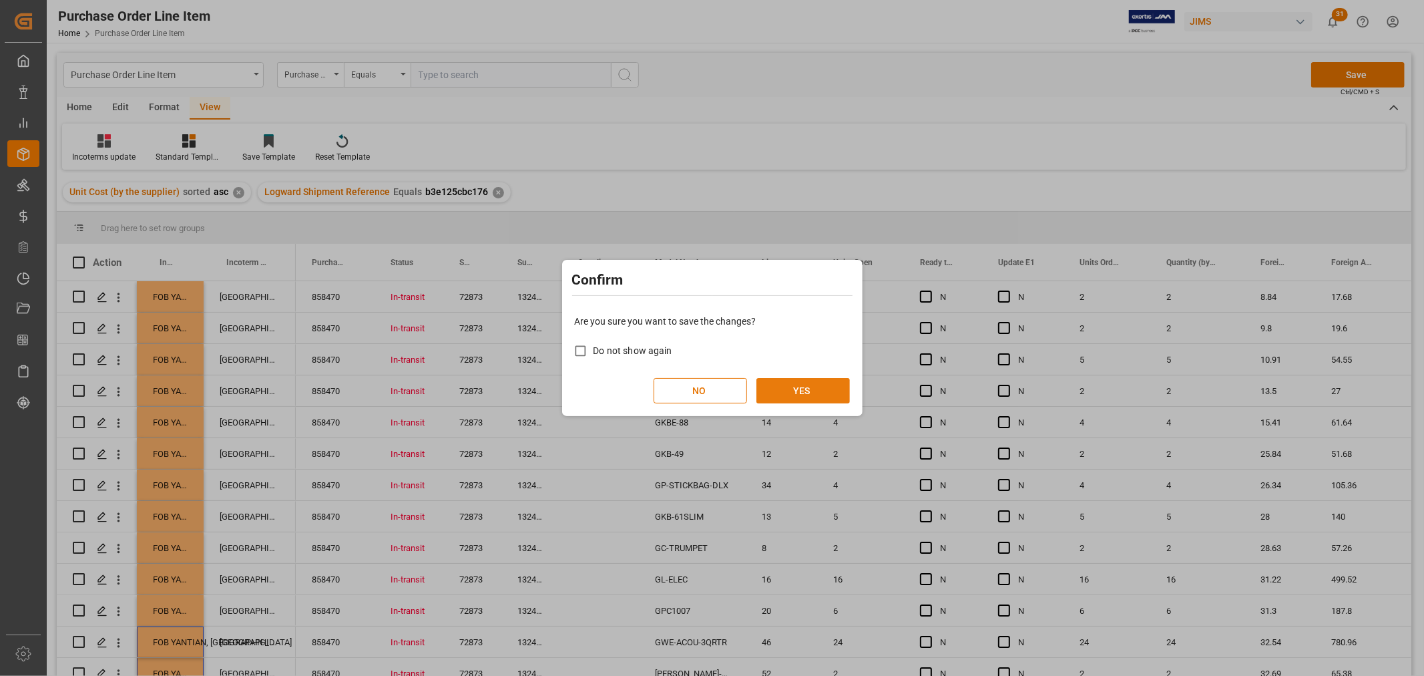
click at [833, 389] on button "YES" at bounding box center [802, 390] width 93 height 25
